Goal: Check status: Check status

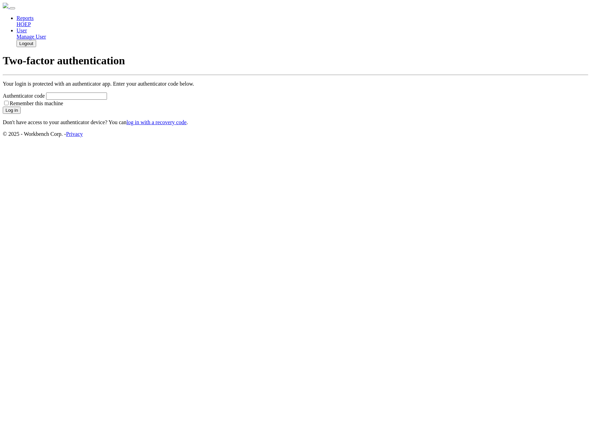
click at [107, 100] on input "Authenticator code" at bounding box center [76, 96] width 61 height 7
type input "527280"
click at [3, 107] on button "Log in" at bounding box center [12, 110] width 18 height 7
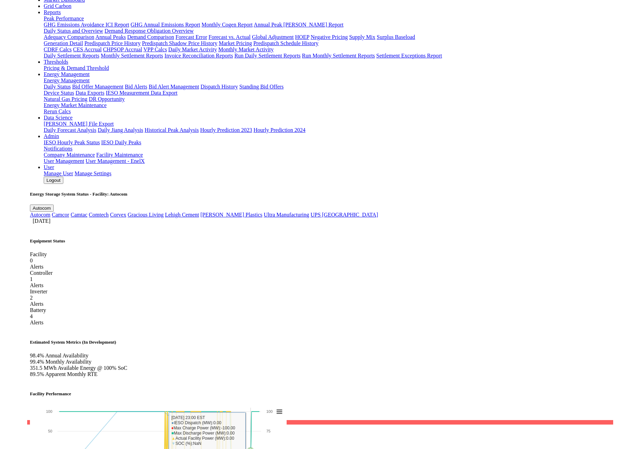
scroll to position [12, 0]
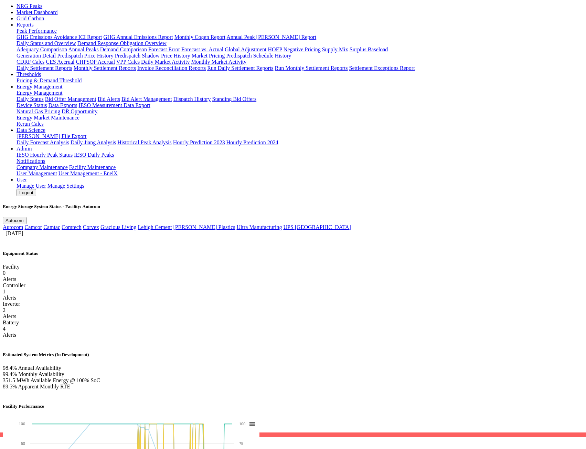
click at [24, 218] on span "Autocom" at bounding box center [15, 220] width 18 height 5
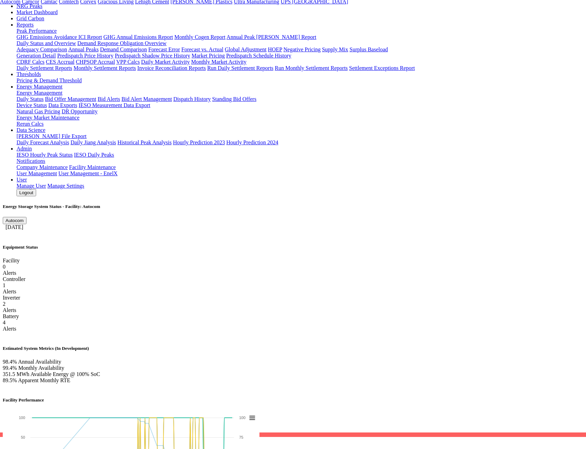
click at [24, 218] on span "Autocom" at bounding box center [15, 220] width 18 height 5
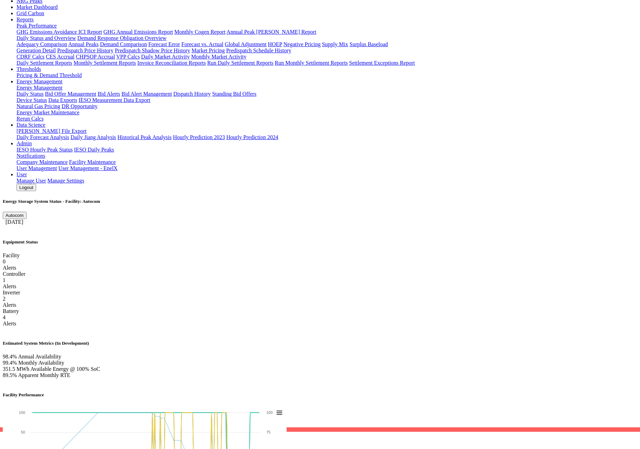
scroll to position [0, 0]
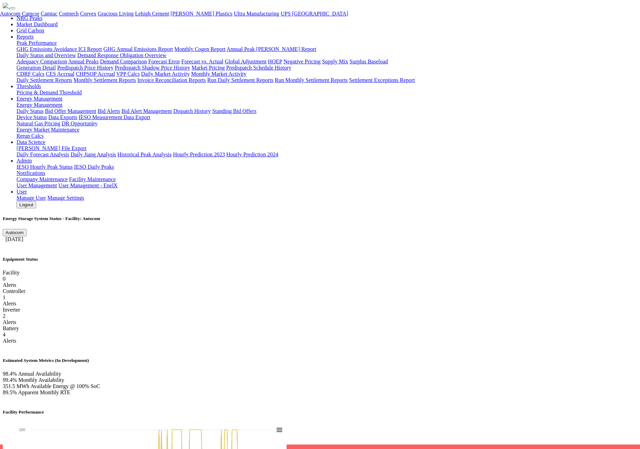
drag, startPoint x: 152, startPoint y: 367, endPoint x: 155, endPoint y: 364, distance: 4.4
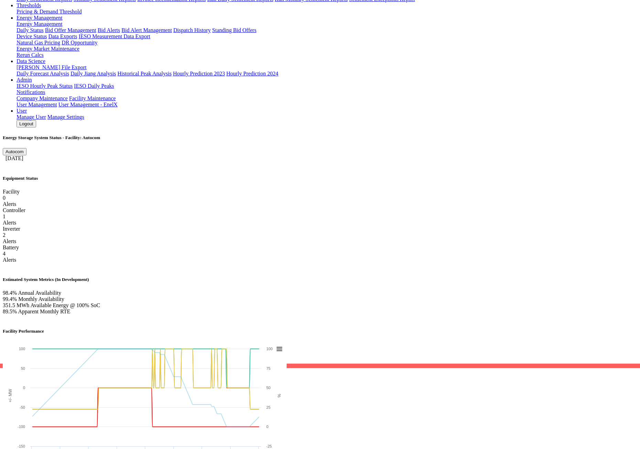
scroll to position [12, 0]
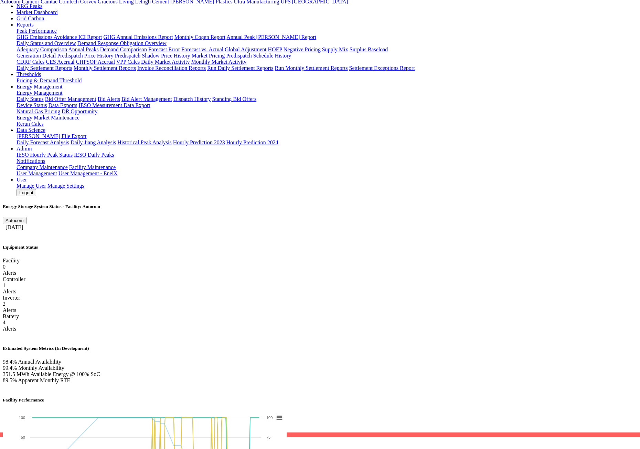
drag, startPoint x: 522, startPoint y: 37, endPoint x: 477, endPoint y: 82, distance: 62.7
click at [24, 218] on span "Autocom" at bounding box center [15, 220] width 18 height 5
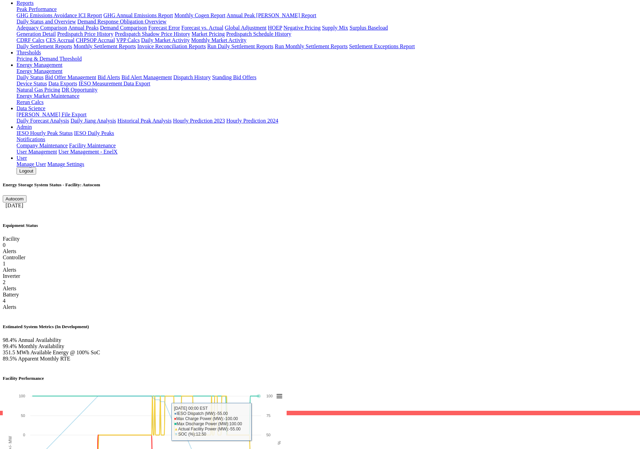
scroll to position [0, 0]
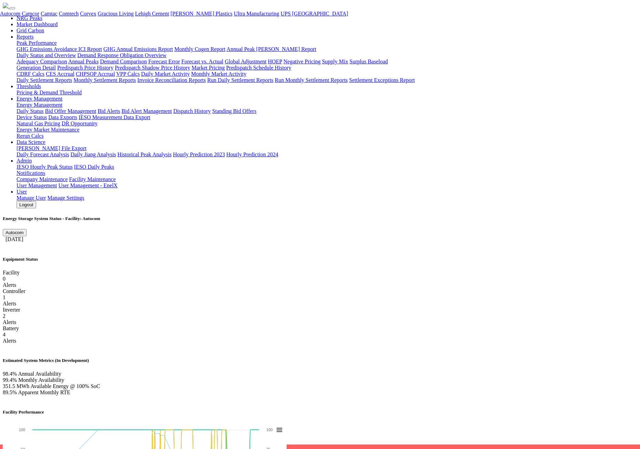
click at [523, 242] on div at bounding box center [320, 242] width 634 height 0
click at [24, 230] on span "Autocom" at bounding box center [15, 232] width 18 height 5
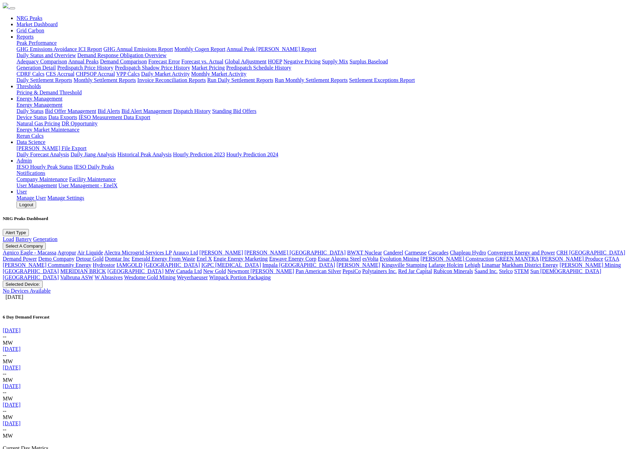
click at [43, 243] on span "Select A Company" at bounding box center [24, 245] width 37 height 5
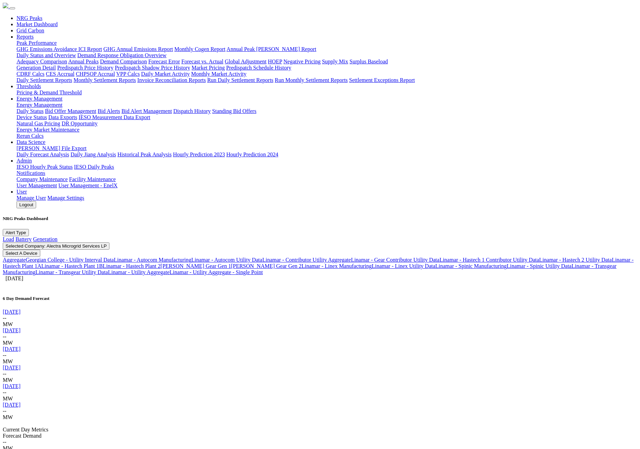
click at [37, 250] on span "Select A Device" at bounding box center [22, 252] width 32 height 5
